Goal: Navigation & Orientation: Find specific page/section

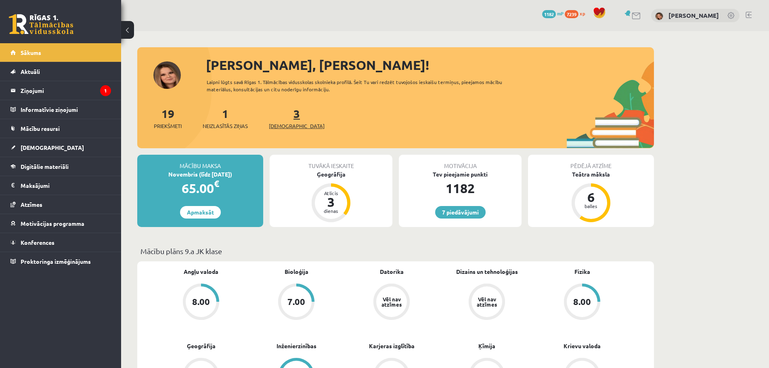
click at [284, 116] on link "3 Ieskaites" at bounding box center [297, 118] width 56 height 24
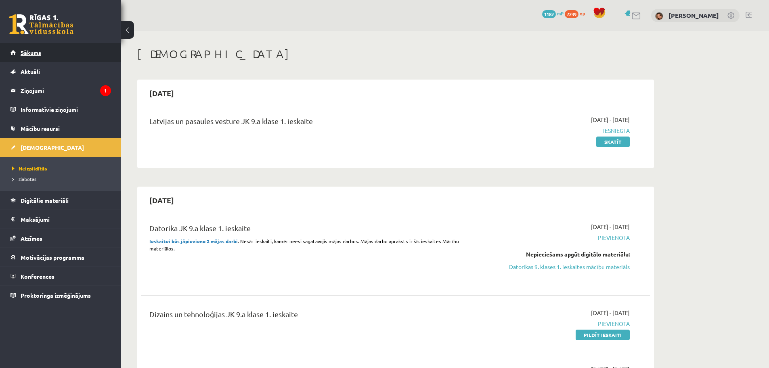
click at [80, 49] on link "Sākums" at bounding box center [60, 52] width 100 height 19
